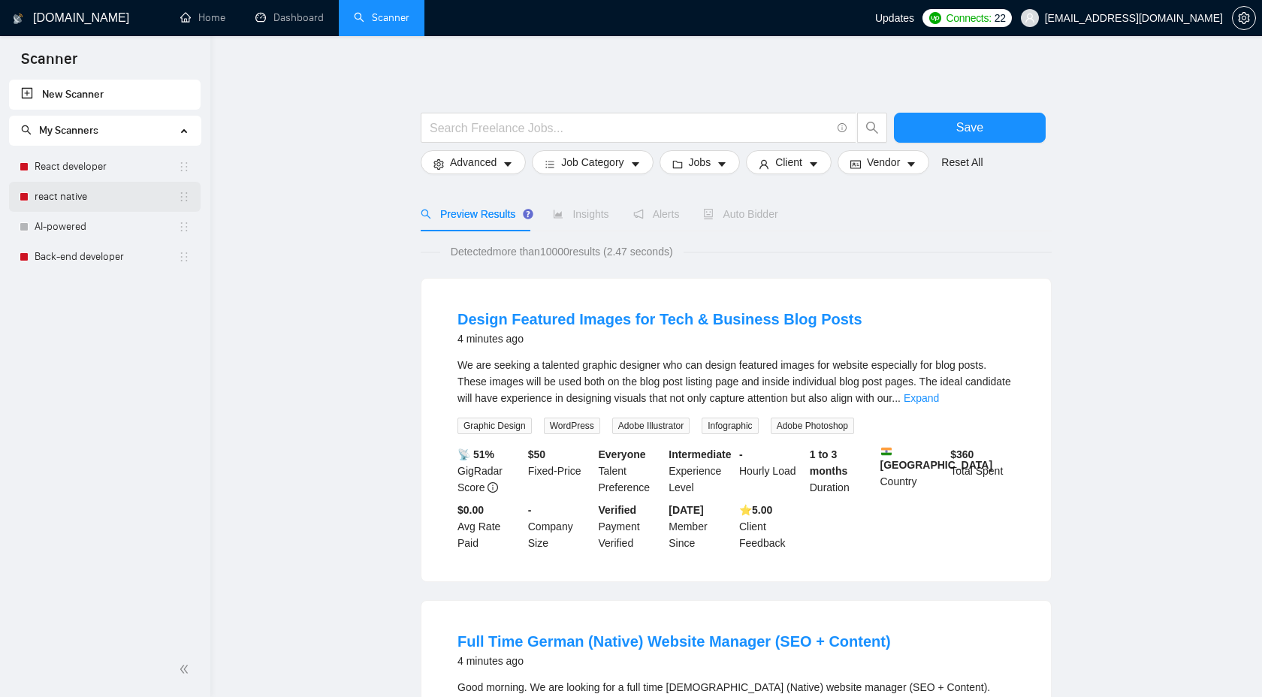
click at [50, 204] on link "react native" at bounding box center [106, 197] width 143 height 30
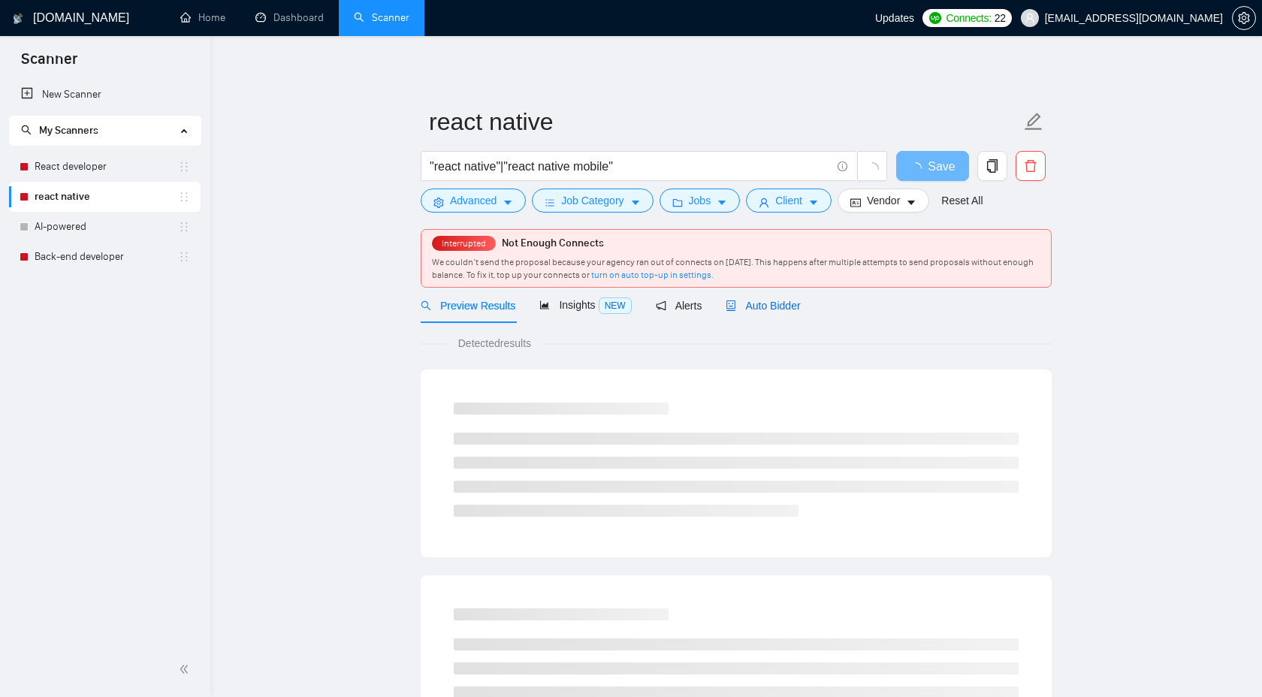
click at [784, 298] on div "Auto Bidder" at bounding box center [763, 305] width 74 height 17
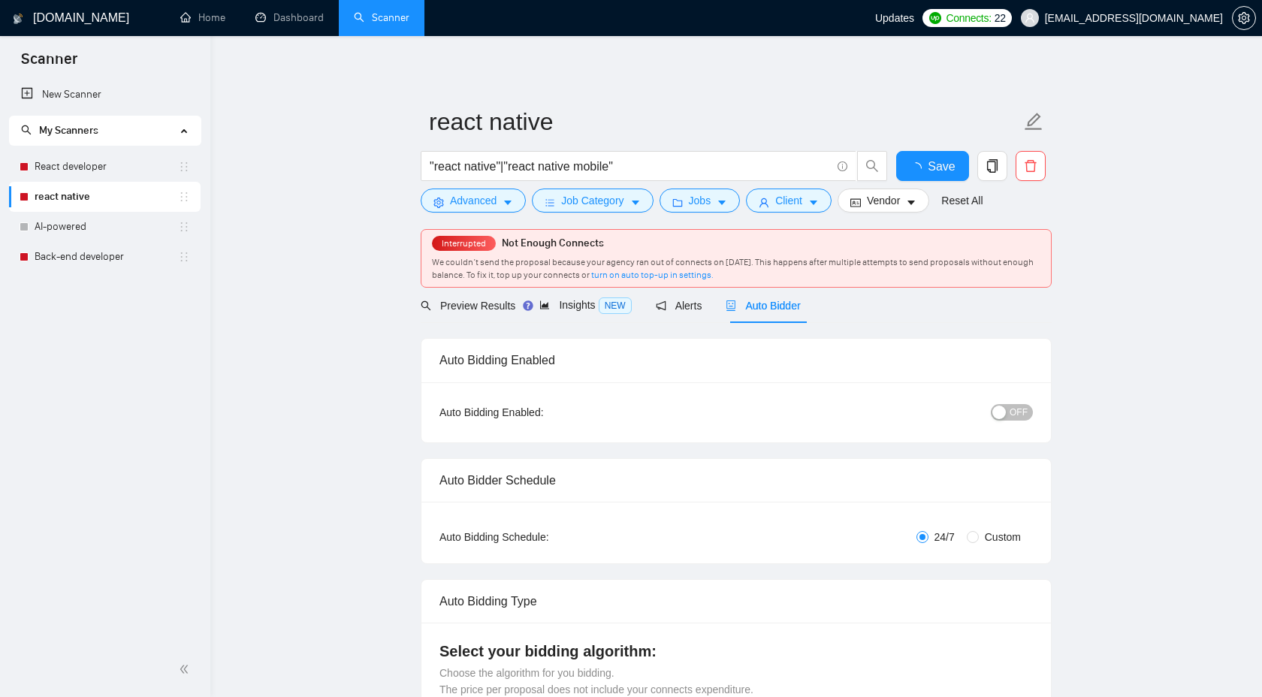
click at [1003, 418] on div "button" at bounding box center [999, 413] width 14 height 14
click at [913, 169] on button "Save" at bounding box center [932, 166] width 73 height 30
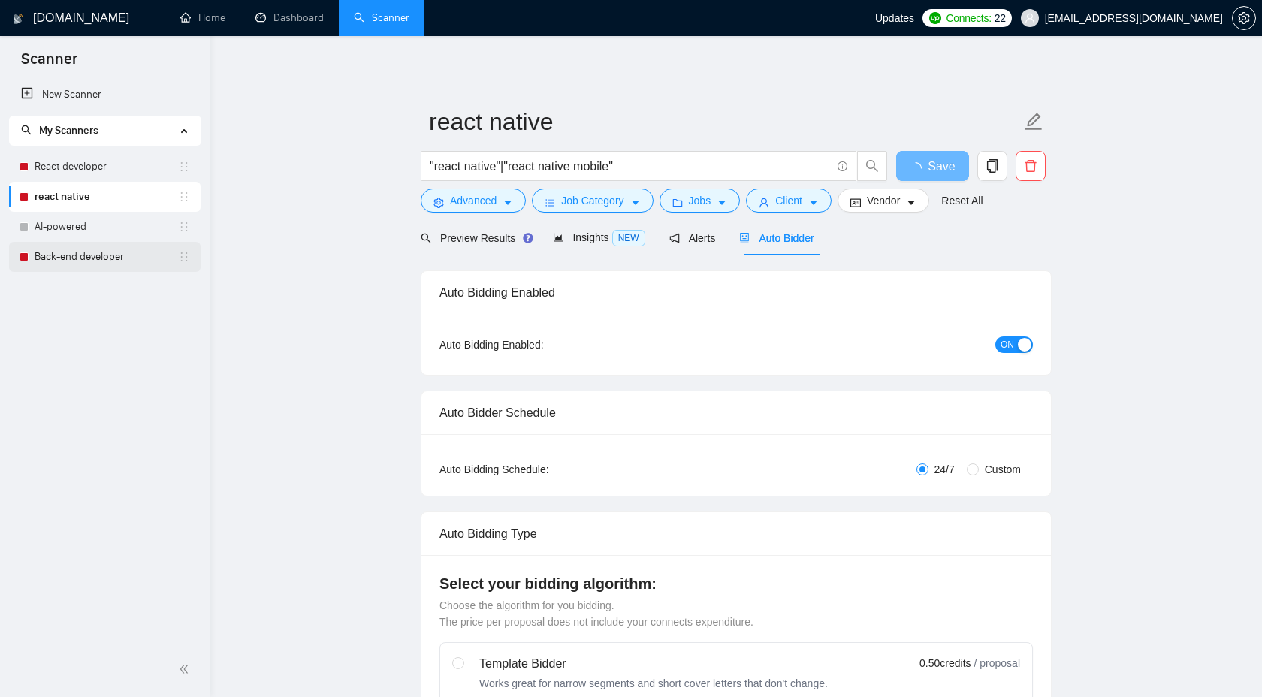
click at [137, 261] on link "Back-end developer" at bounding box center [106, 257] width 143 height 30
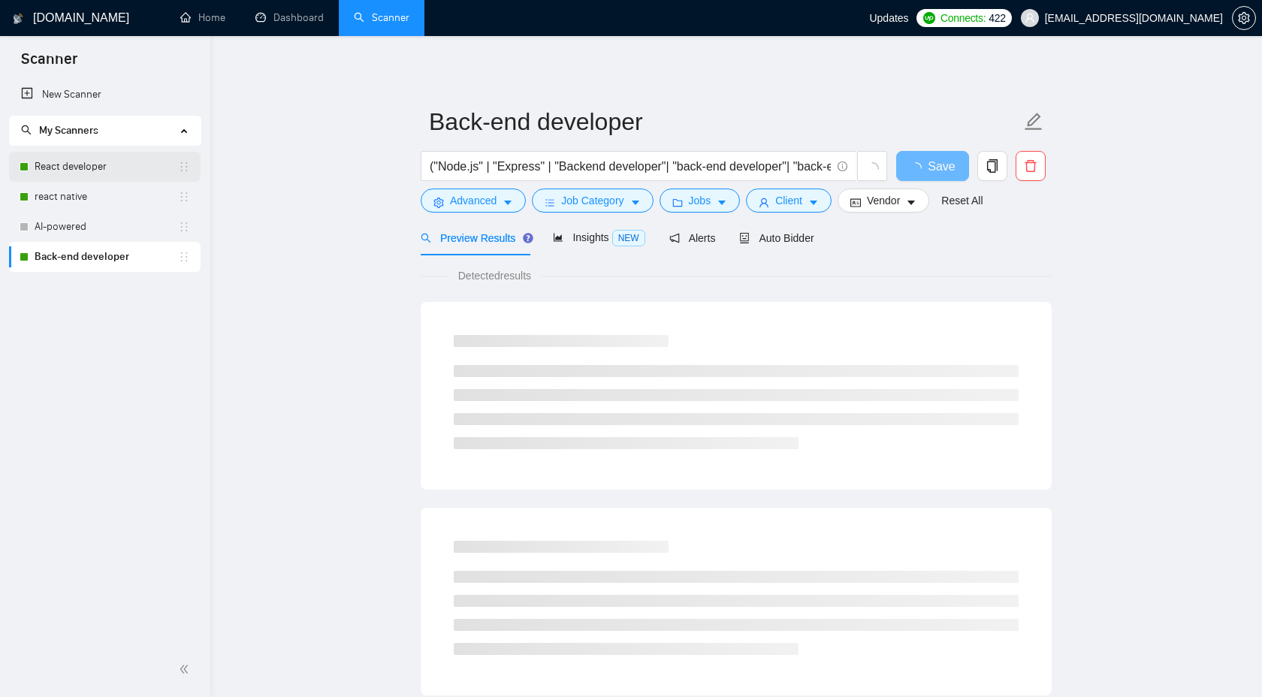
click at [113, 166] on link "React developer" at bounding box center [106, 167] width 143 height 30
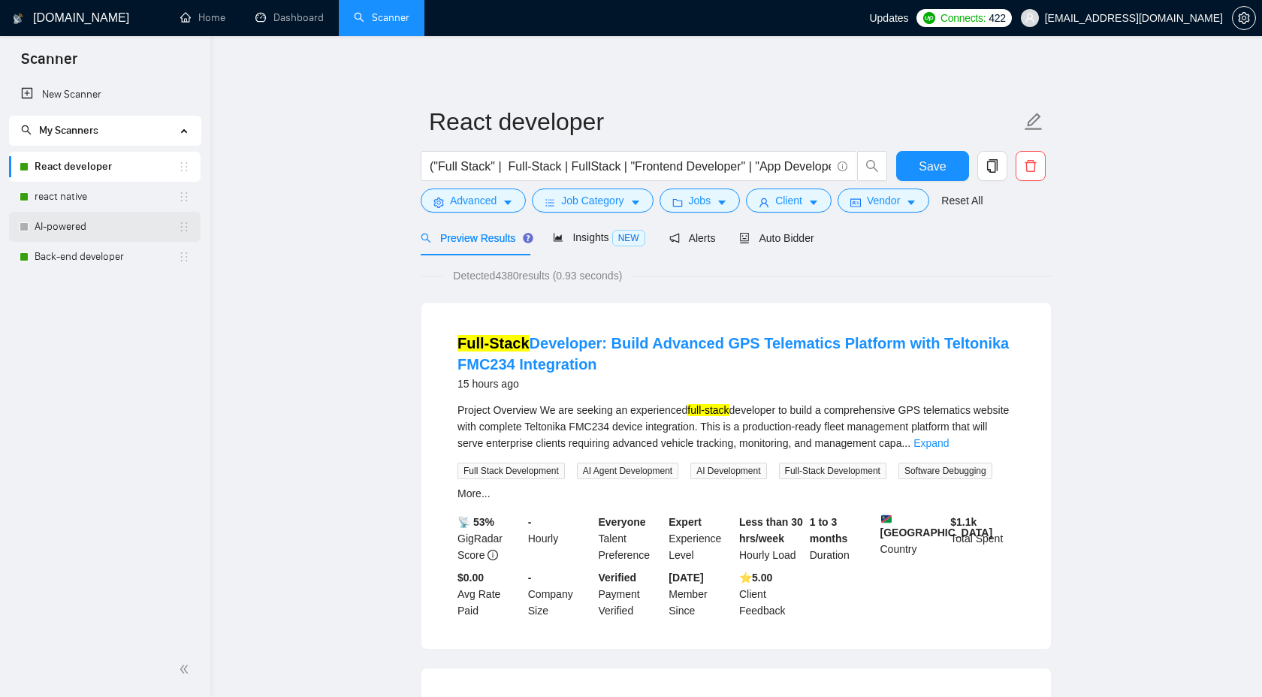
click at [131, 201] on link "react native" at bounding box center [106, 197] width 143 height 30
